Goal: Find specific page/section: Find specific page/section

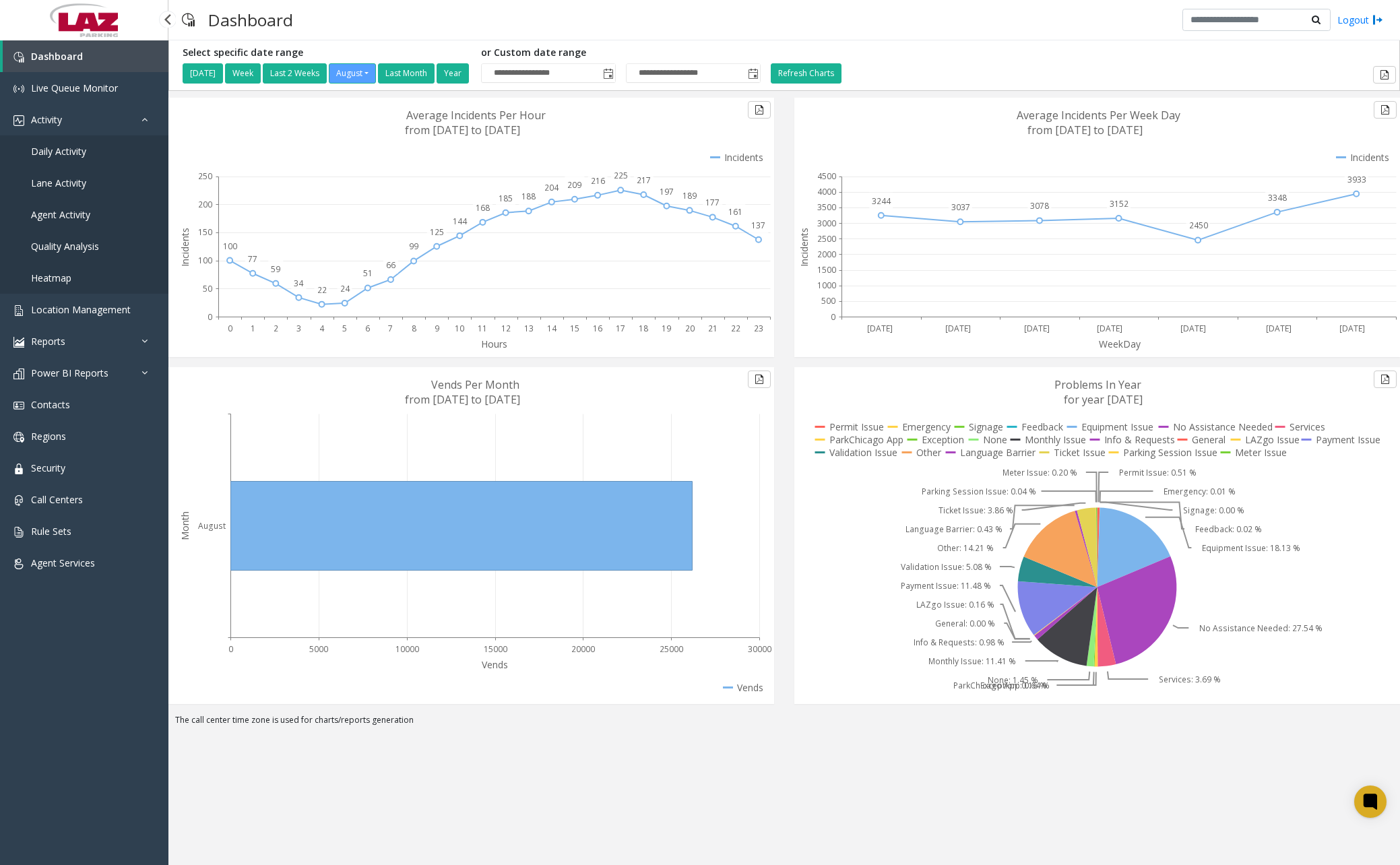
click at [67, 147] on span "Daily Activity" at bounding box center [59, 151] width 55 height 13
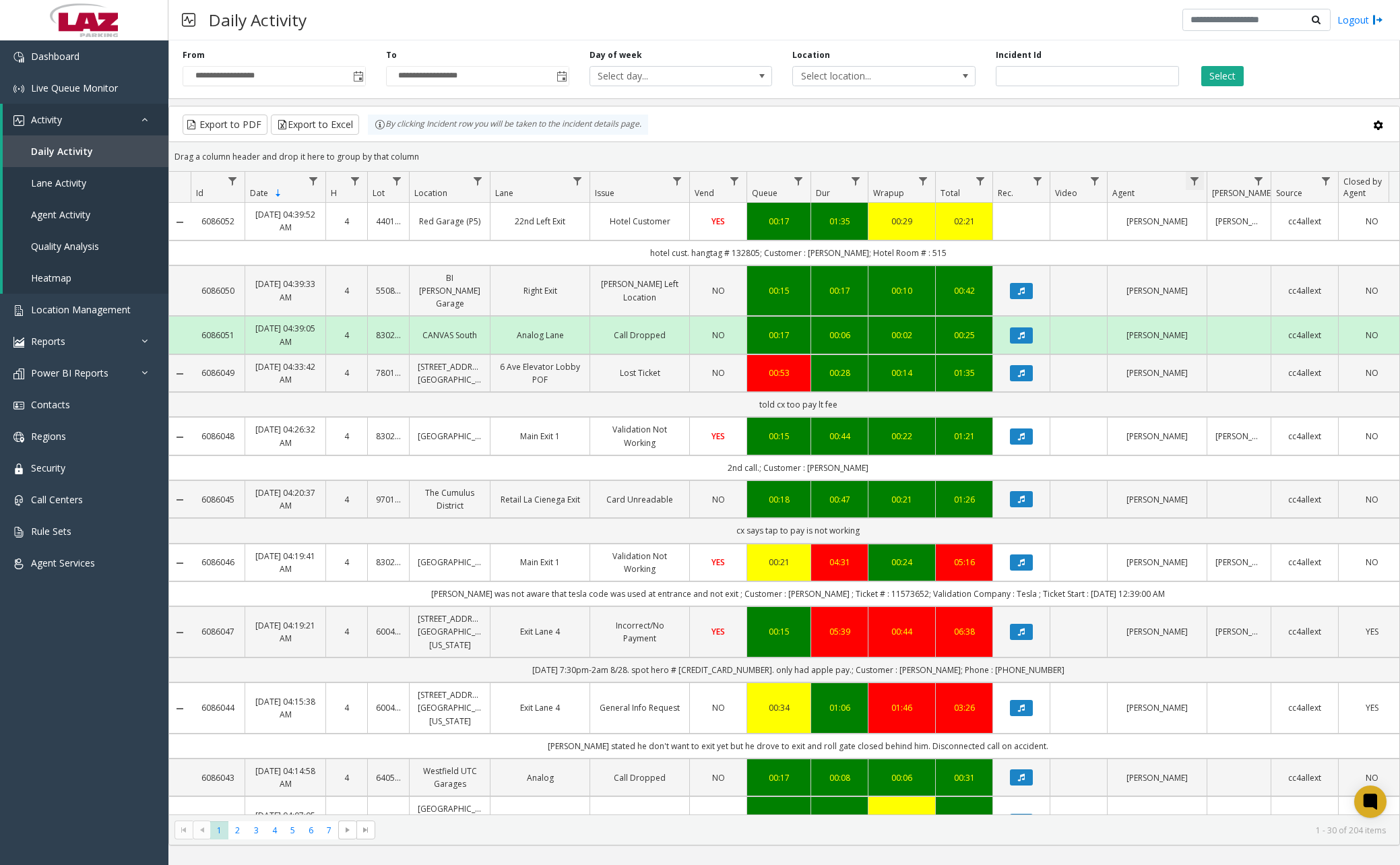
click at [1196, 183] on span "Data table" at bounding box center [1195, 181] width 11 height 11
click at [1234, 249] on input "Agent Filter" at bounding box center [1253, 239] width 115 height 23
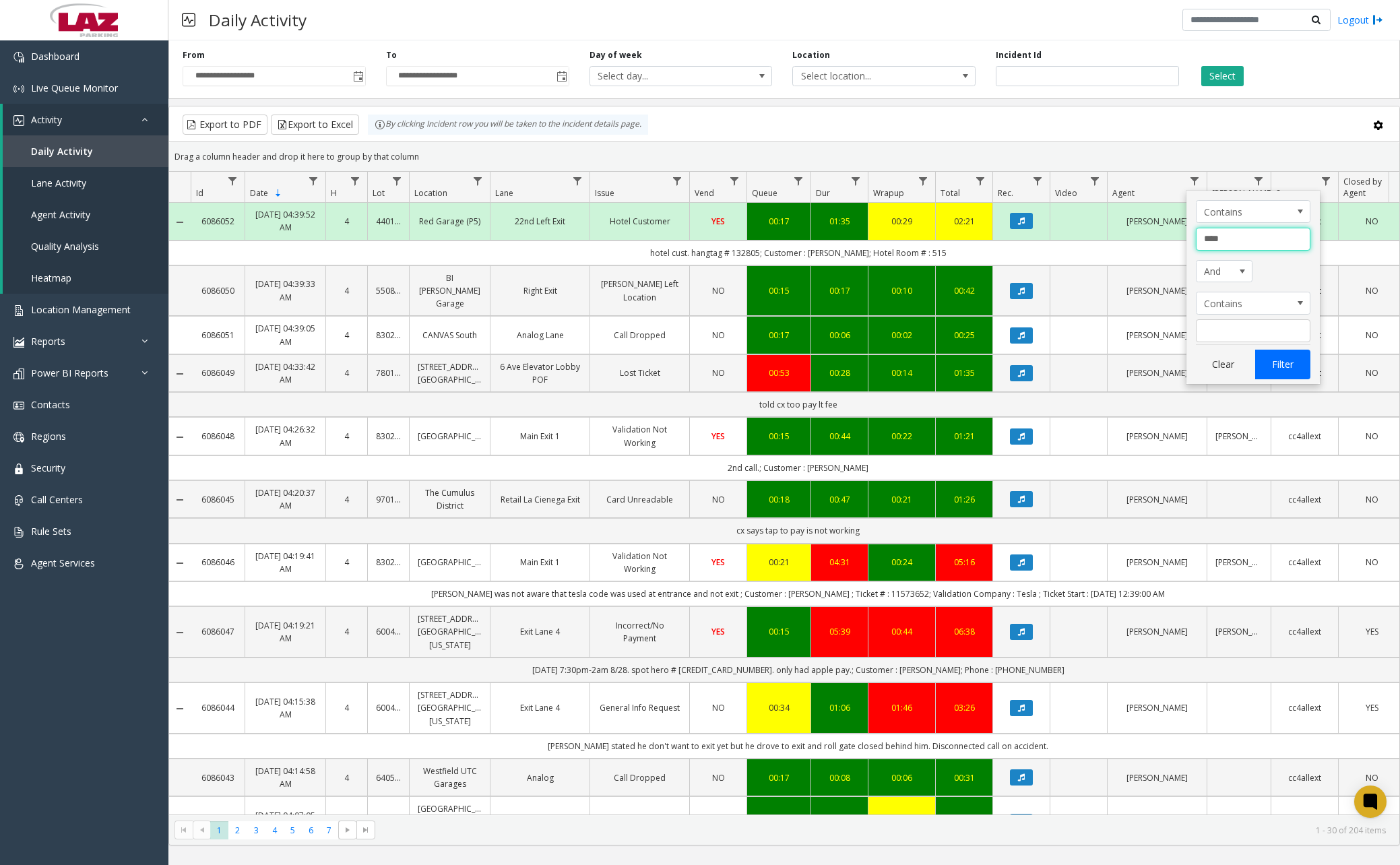
type input "****"
click at [1286, 369] on button "Filter" at bounding box center [1283, 364] width 55 height 29
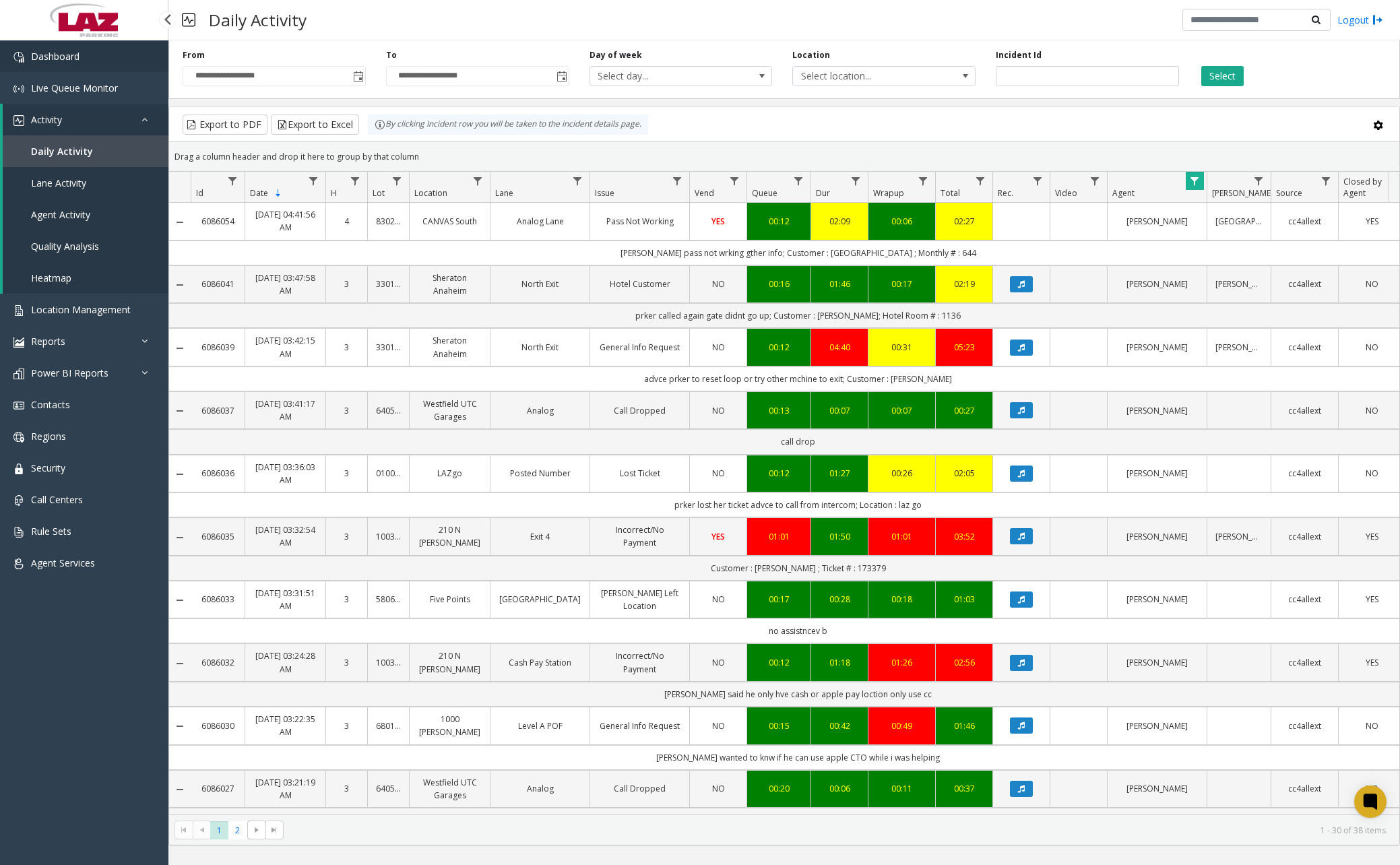
click at [80, 56] on link "Dashboard" at bounding box center [84, 56] width 169 height 32
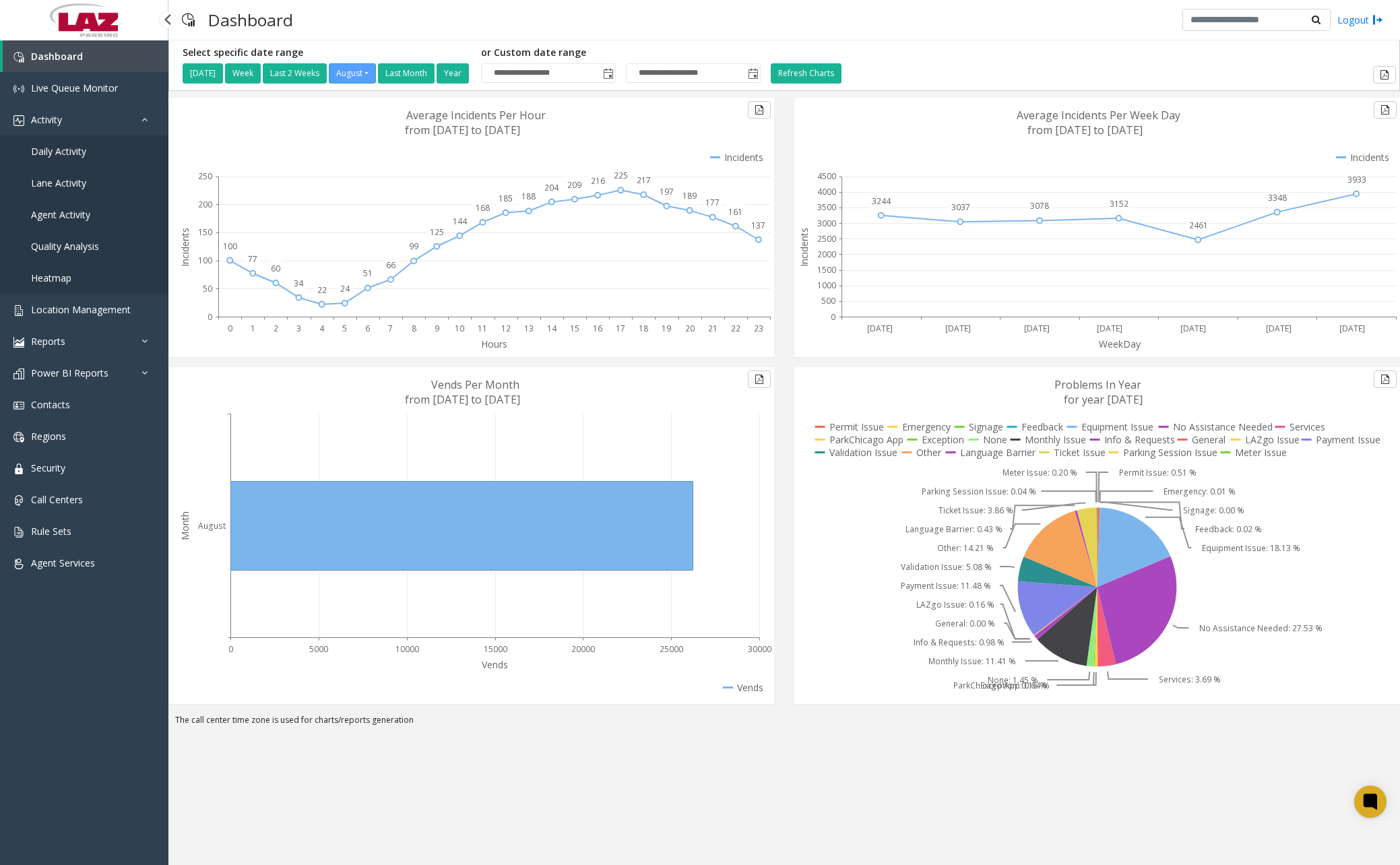
click at [73, 151] on span "Daily Activity" at bounding box center [59, 151] width 55 height 13
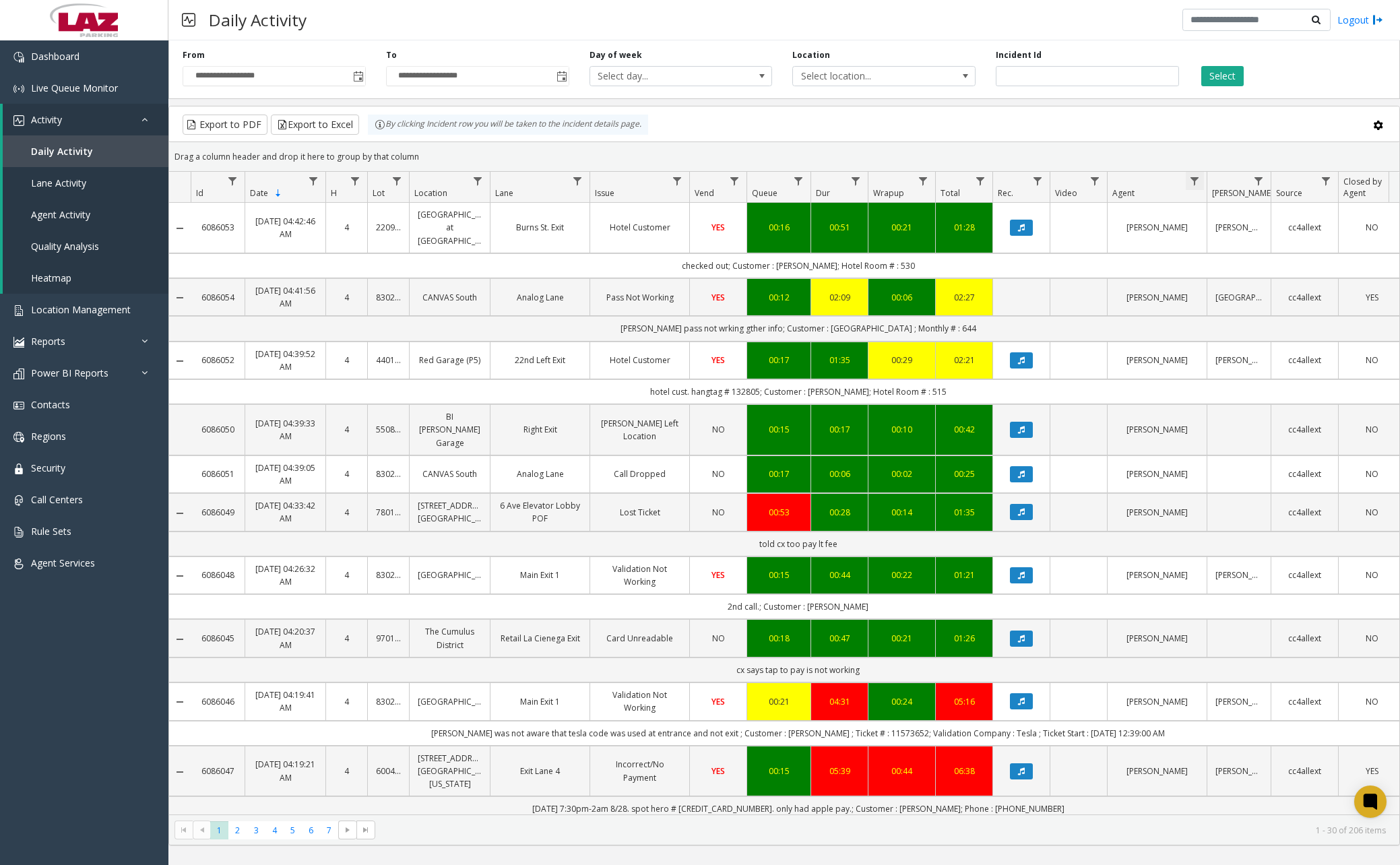
click at [1197, 184] on span "Data table" at bounding box center [1195, 181] width 11 height 11
click at [1207, 232] on input "Agent Filter" at bounding box center [1253, 239] width 115 height 23
type input "****"
click at [1277, 362] on button "Filter" at bounding box center [1283, 364] width 55 height 29
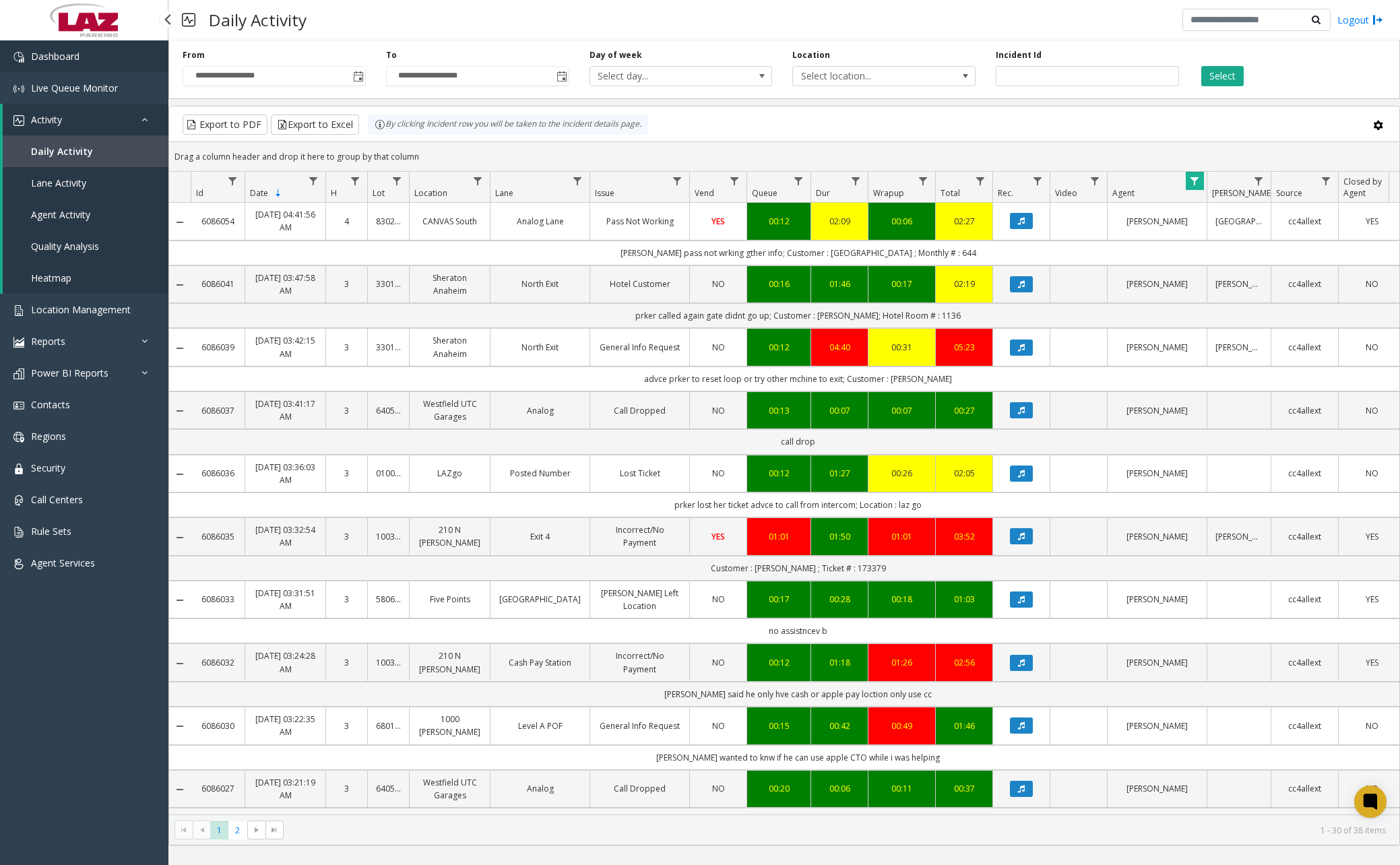
click at [96, 60] on link "Dashboard" at bounding box center [84, 56] width 169 height 32
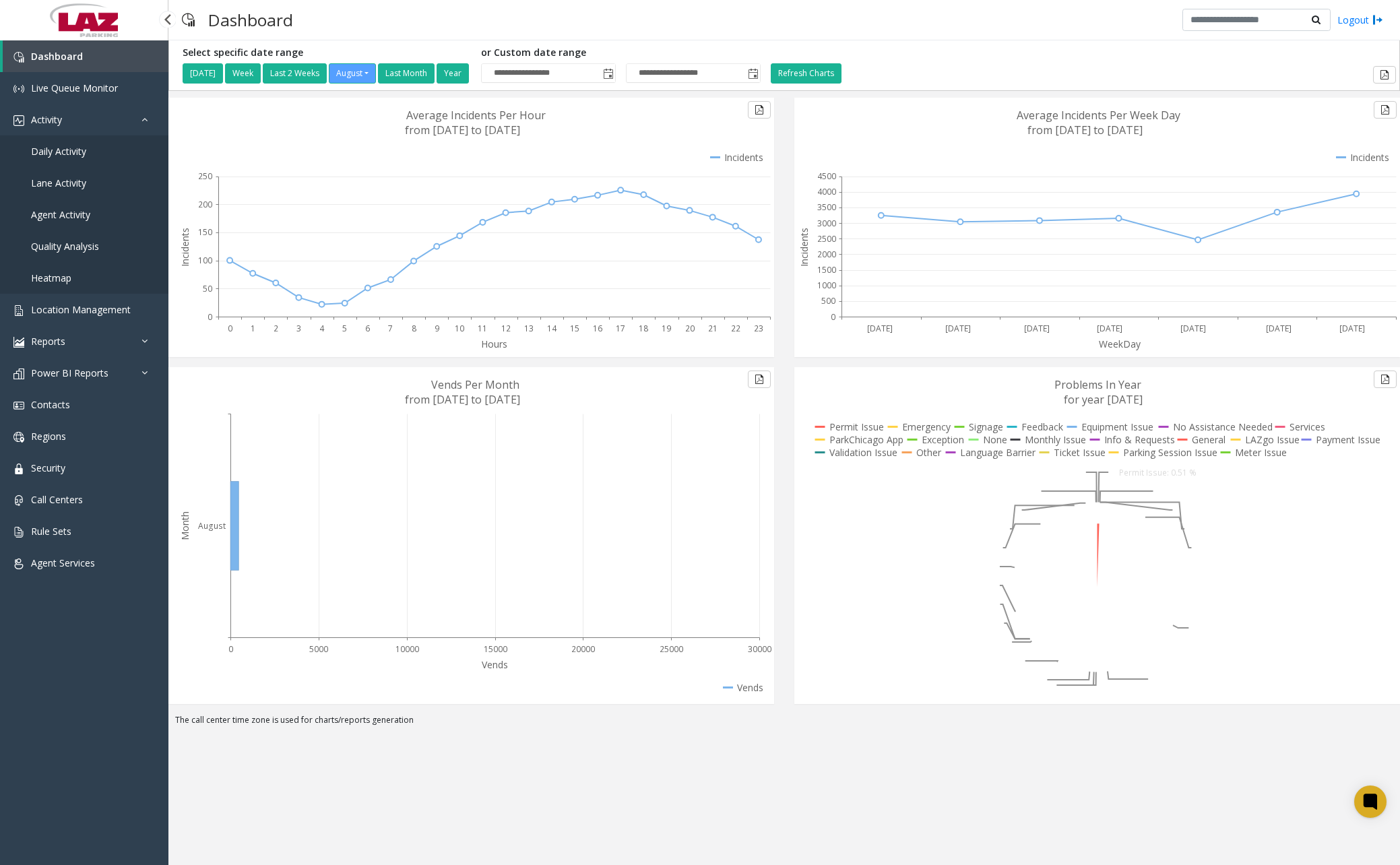
click at [79, 156] on span "Daily Activity" at bounding box center [59, 151] width 55 height 13
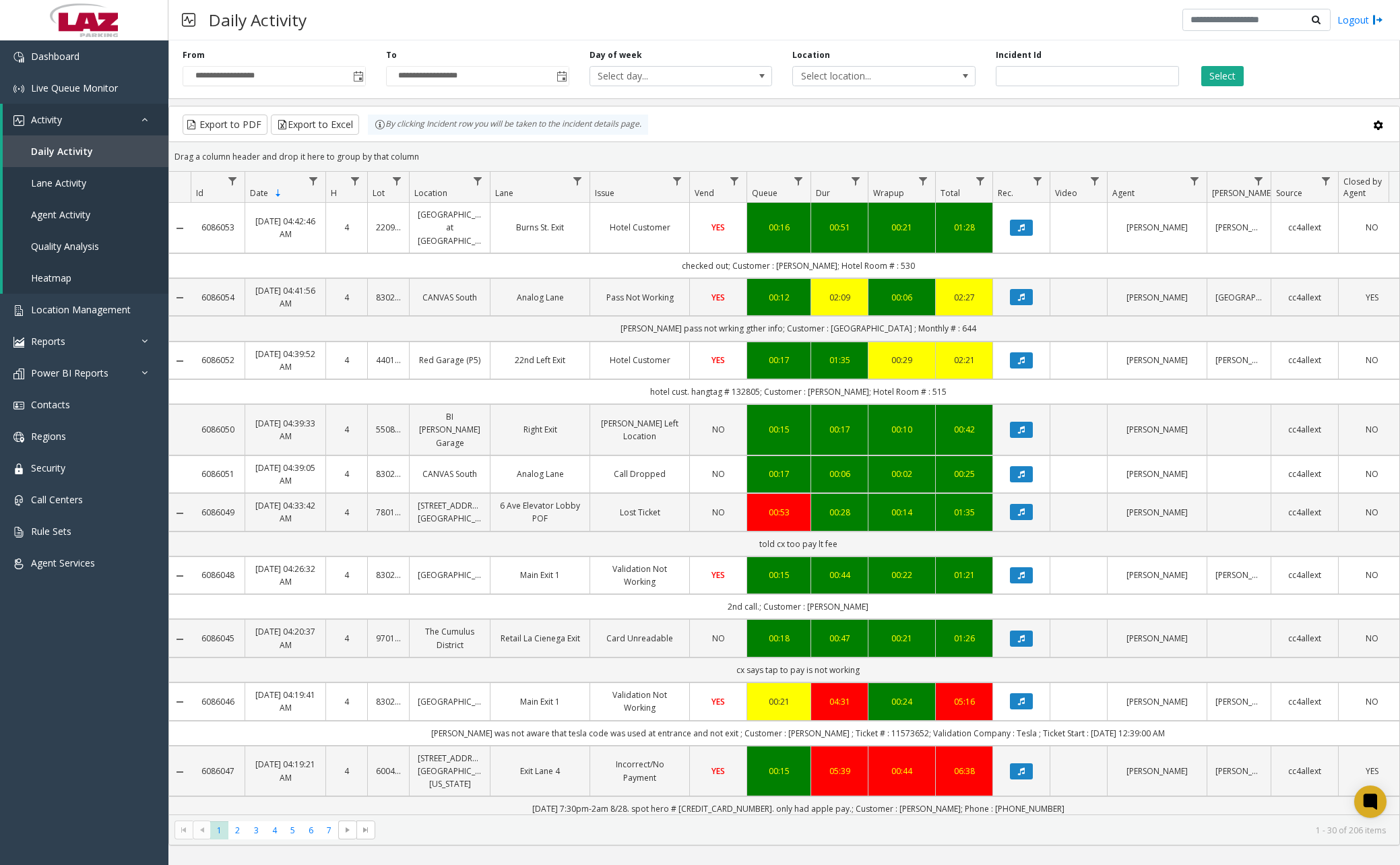
scroll to position [67, 0]
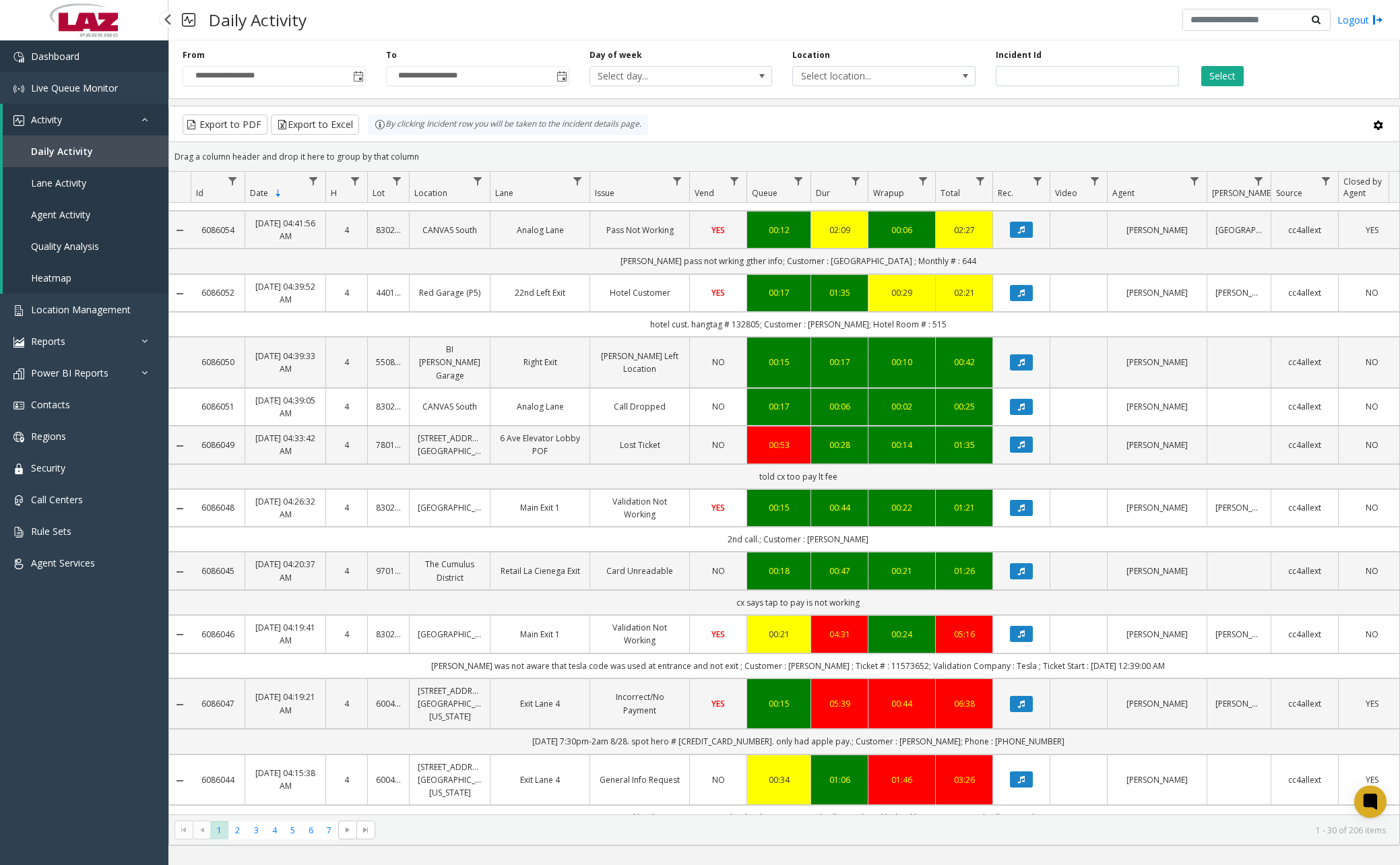
click at [105, 62] on link "Dashboard" at bounding box center [84, 56] width 169 height 32
